Goal: Task Accomplishment & Management: Manage account settings

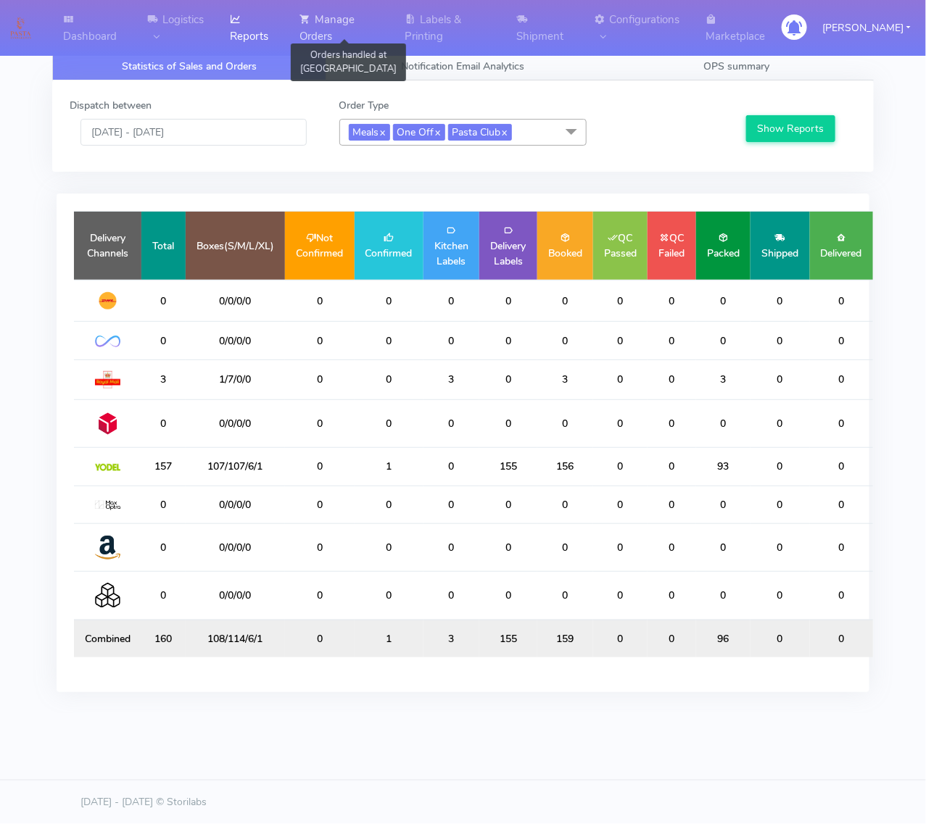
click at [345, 19] on link "Manage Orders" at bounding box center [343, 28] width 105 height 56
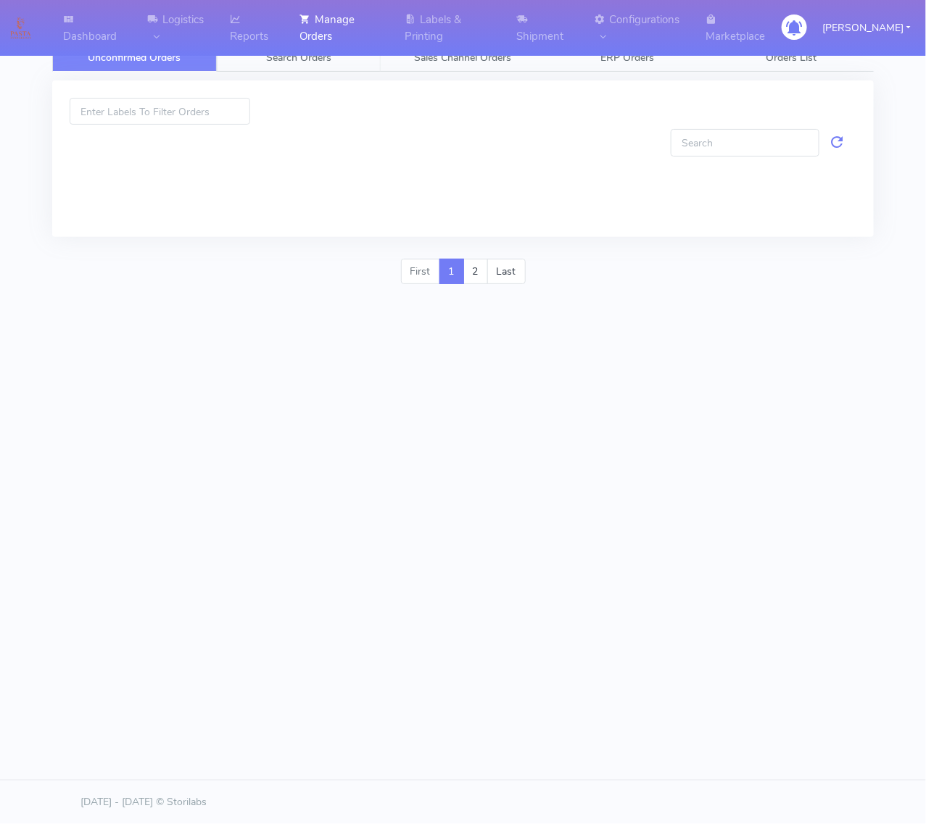
click at [333, 43] on link "Search Orders" at bounding box center [299, 57] width 165 height 28
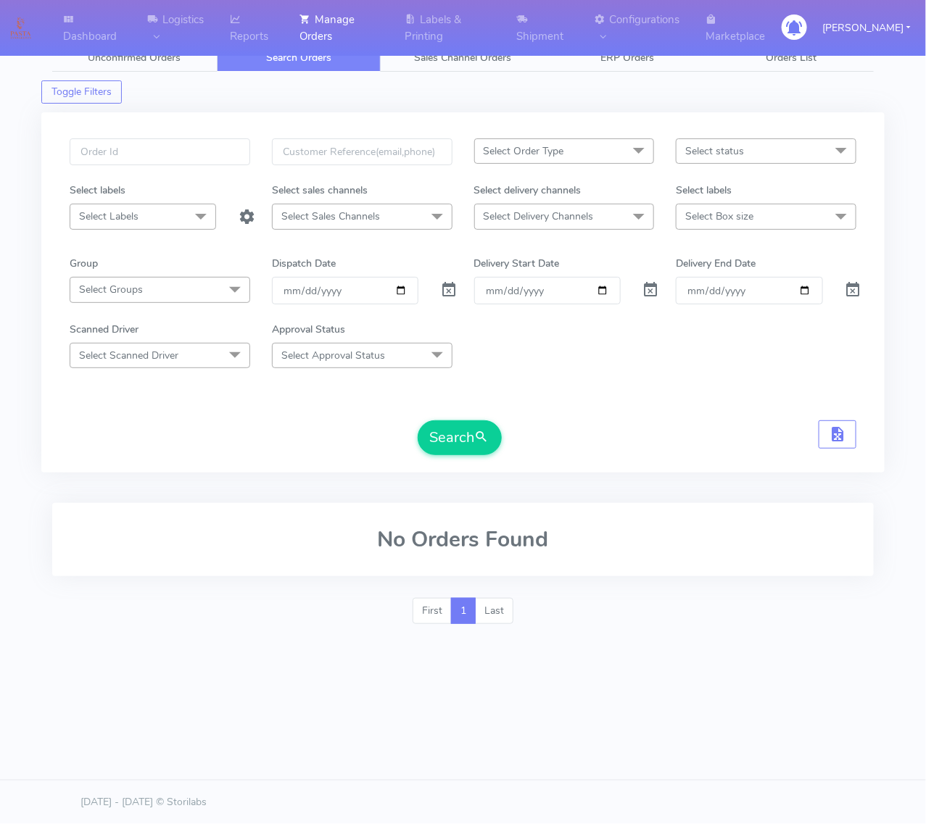
click at [613, 157] on span "Select Order Type" at bounding box center [564, 150] width 181 height 25
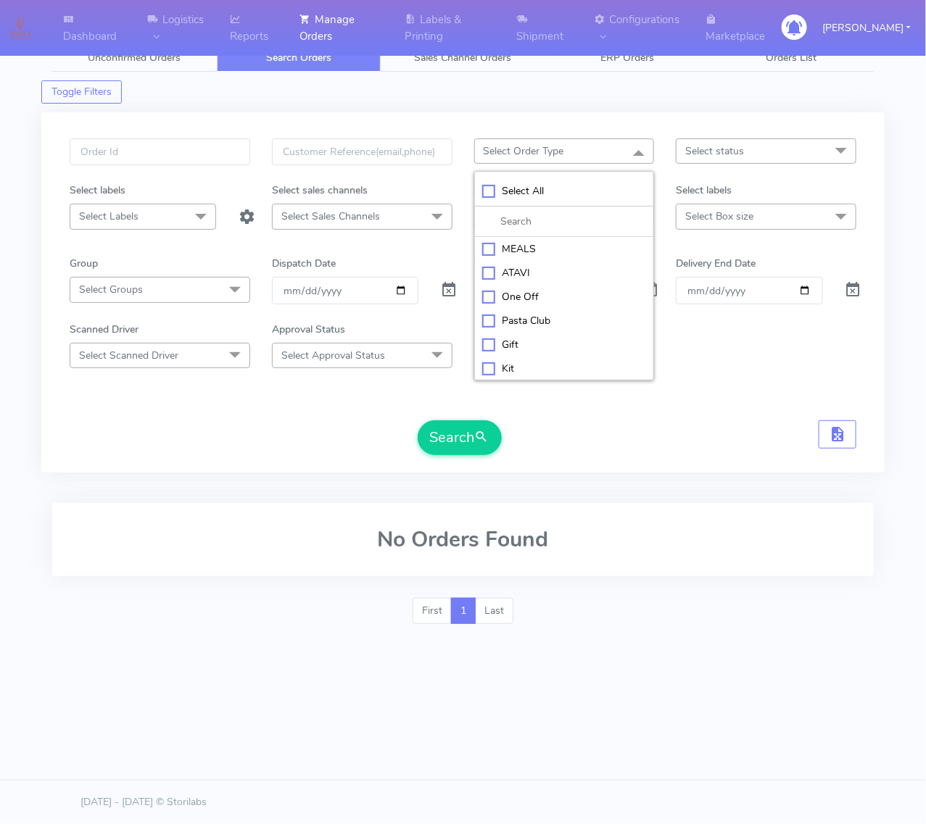
click at [519, 249] on div "MEALS" at bounding box center [564, 248] width 165 height 15
checkbox input "true"
click at [689, 211] on span "Select Box size" at bounding box center [719, 216] width 68 height 14
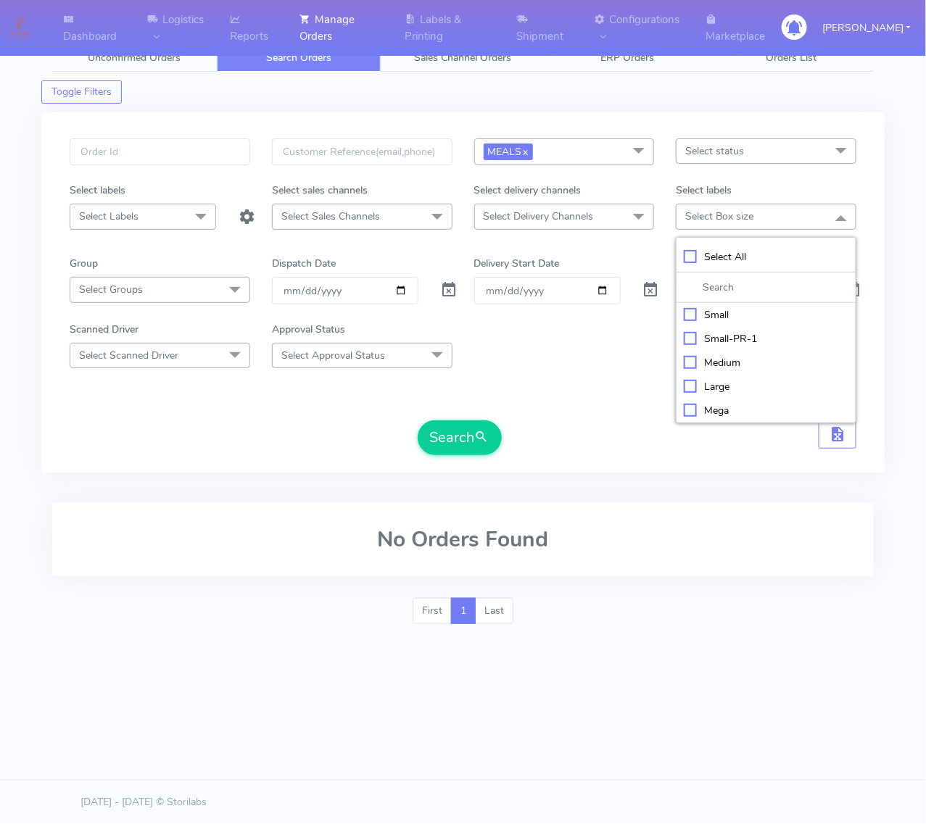
click at [708, 320] on div "Small" at bounding box center [766, 314] width 165 height 15
checkbox input "true"
click at [613, 221] on span "Select Delivery Channels" at bounding box center [564, 216] width 181 height 25
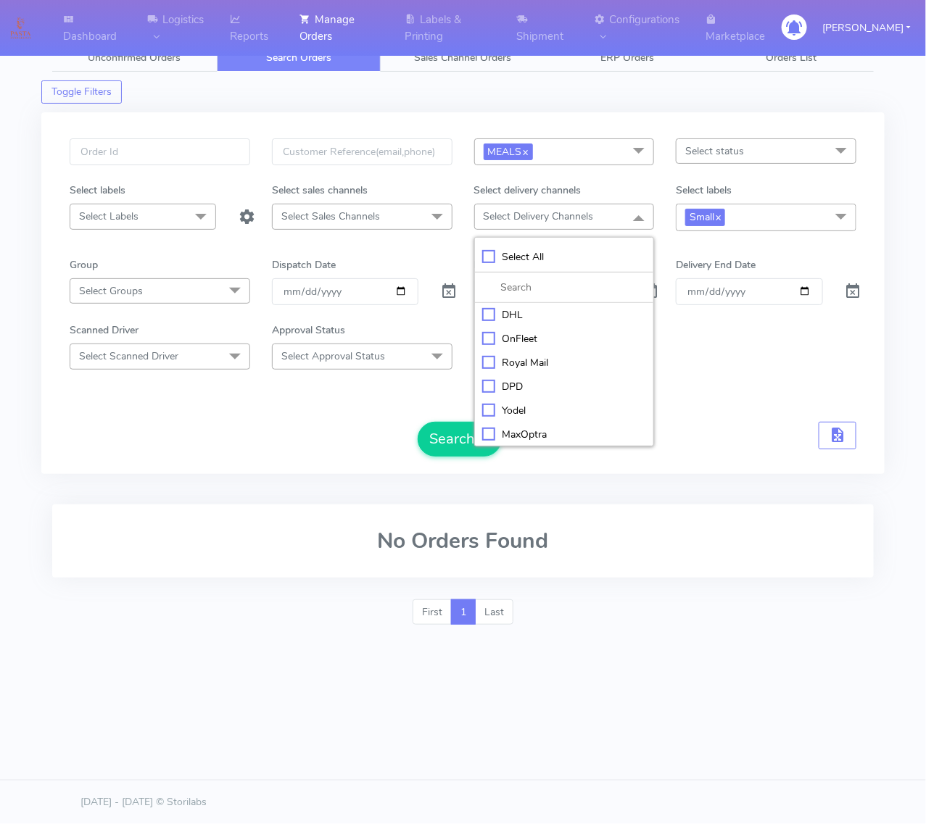
click at [517, 338] on div "OnFleet" at bounding box center [564, 338] width 165 height 15
checkbox input "true"
click at [457, 448] on button "Search" at bounding box center [460, 439] width 84 height 35
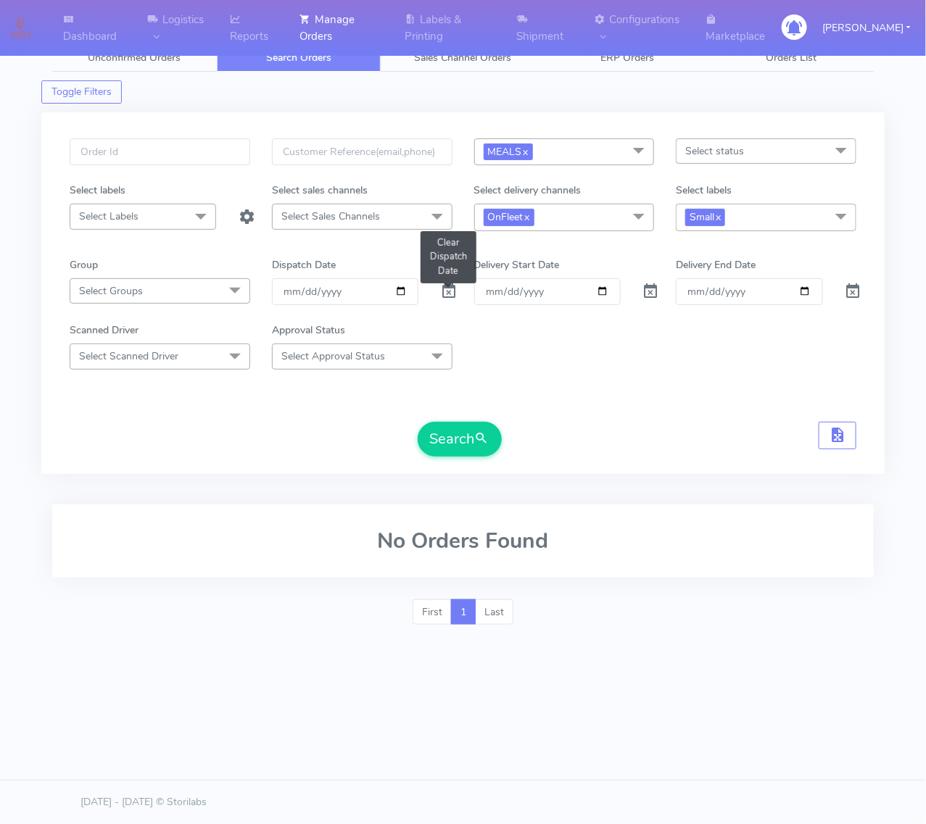
click at [454, 288] on span at bounding box center [448, 295] width 17 height 14
click at [393, 286] on input "date" at bounding box center [345, 291] width 146 height 27
click at [404, 291] on input "date" at bounding box center [345, 291] width 146 height 27
type input "[DATE]"
click at [449, 449] on button "Search" at bounding box center [460, 439] width 84 height 35
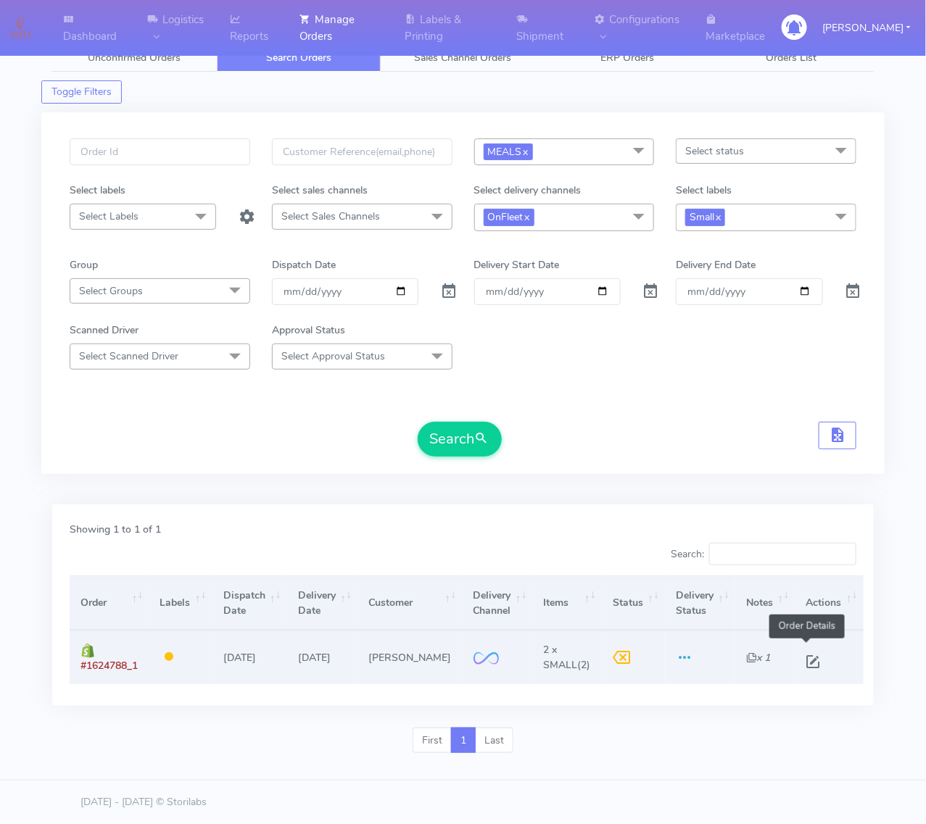
click at [805, 668] on span at bounding box center [813, 665] width 26 height 14
select select "2"
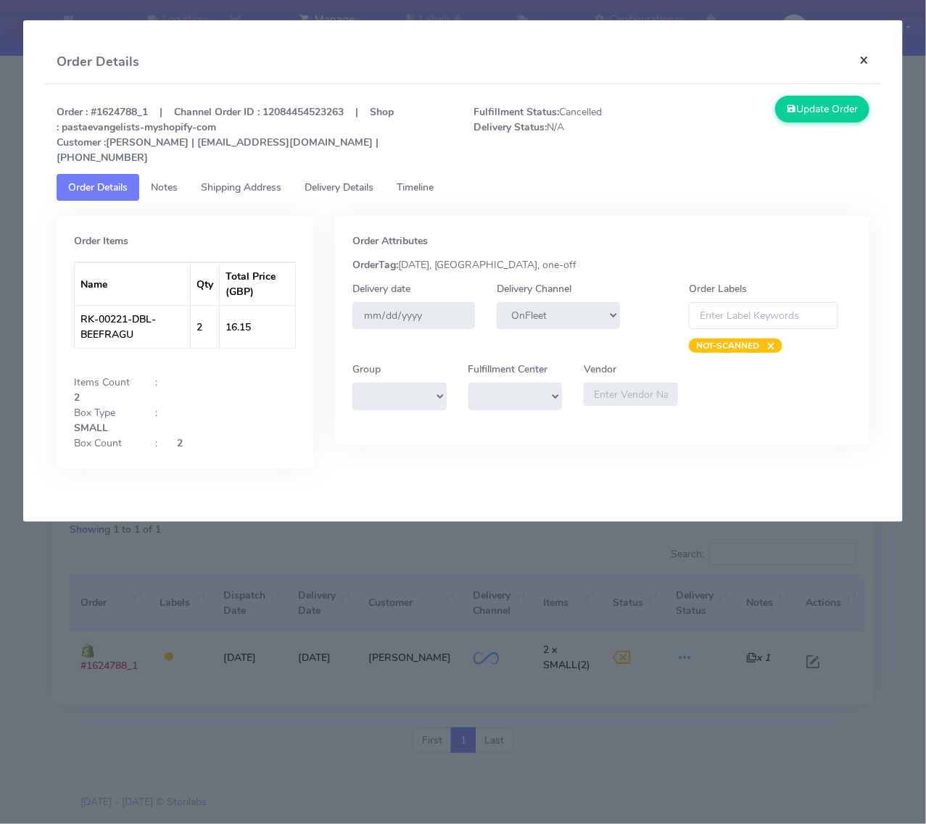
click at [860, 58] on button "×" at bounding box center [864, 60] width 33 height 38
